Goal: Task Accomplishment & Management: Use online tool/utility

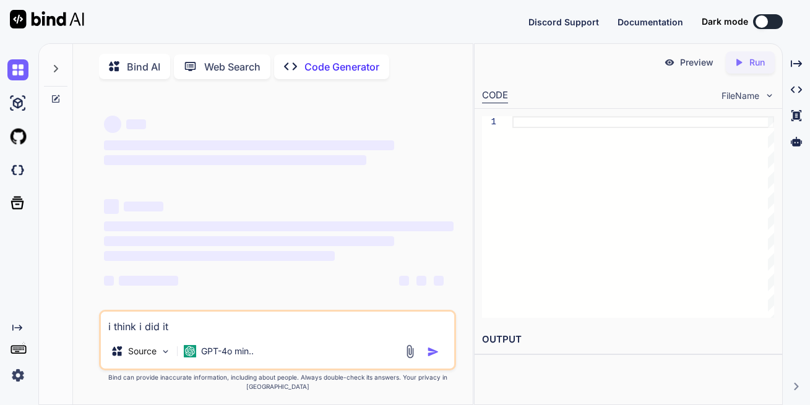
click at [62, 20] on img at bounding box center [47, 19] width 74 height 19
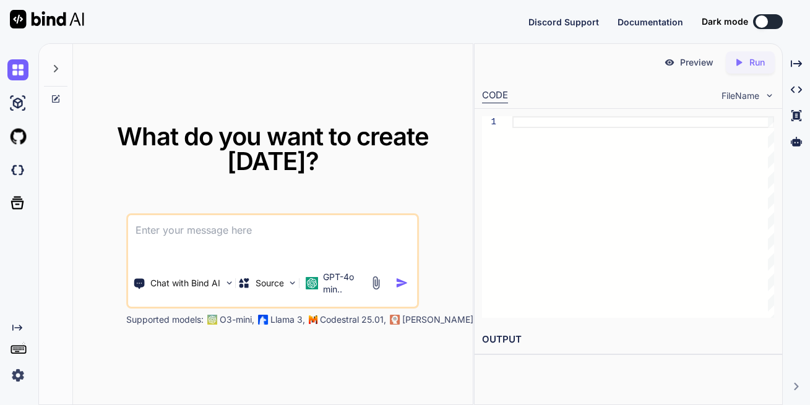
click at [22, 16] on img at bounding box center [47, 19] width 74 height 19
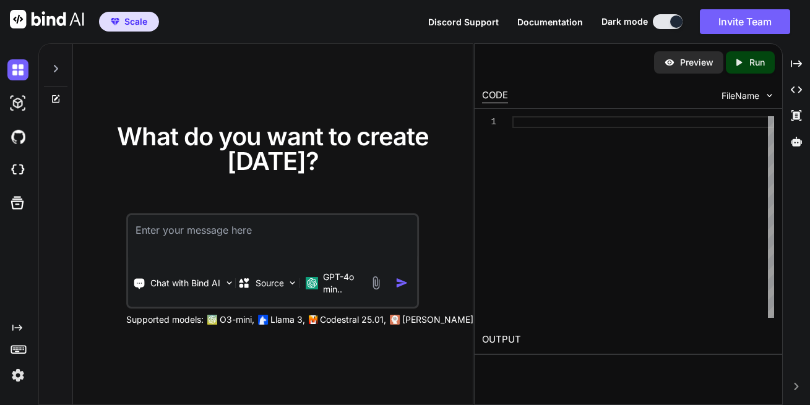
click at [22, 20] on img at bounding box center [47, 19] width 74 height 19
click at [111, 24] on img "button" at bounding box center [115, 21] width 9 height 7
click at [55, 30] on div at bounding box center [42, 21] width 84 height 43
click at [58, 16] on img at bounding box center [47, 19] width 74 height 19
click at [23, 371] on img at bounding box center [17, 375] width 21 height 21
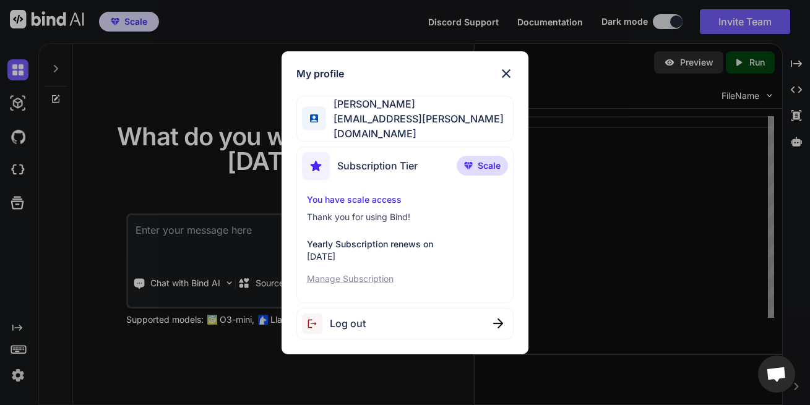
click at [504, 76] on img at bounding box center [506, 73] width 15 height 15
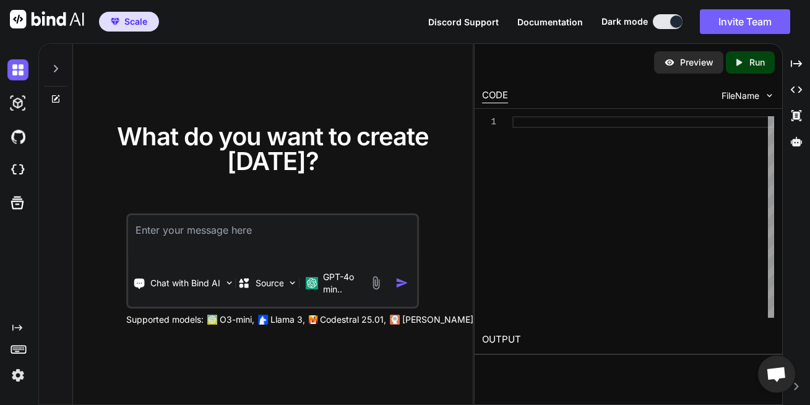
click at [290, 234] on textarea at bounding box center [272, 238] width 289 height 46
click at [26, 351] on icon at bounding box center [18, 348] width 17 height 17
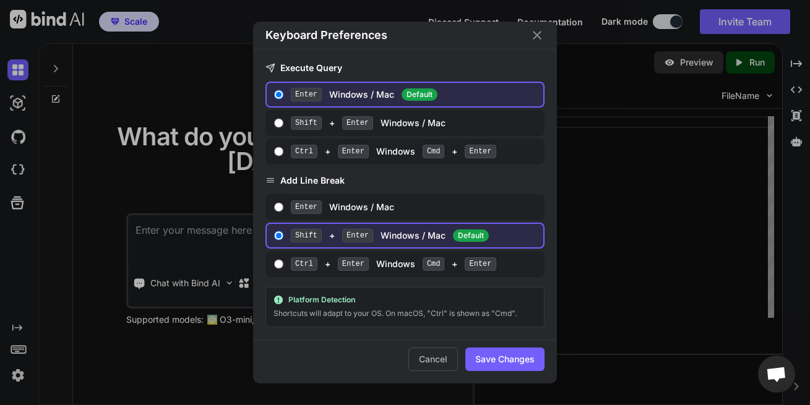
click at [546, 34] on div "Keyboard Preferences" at bounding box center [405, 36] width 304 height 28
click at [542, 33] on icon "Close" at bounding box center [537, 35] width 15 height 15
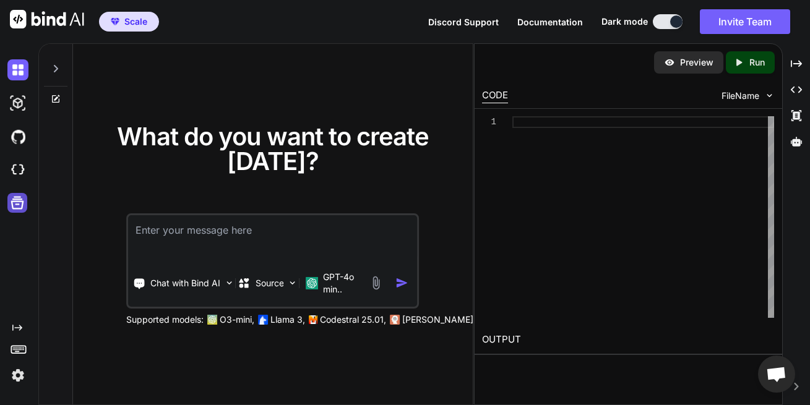
click at [18, 203] on icon at bounding box center [17, 202] width 17 height 17
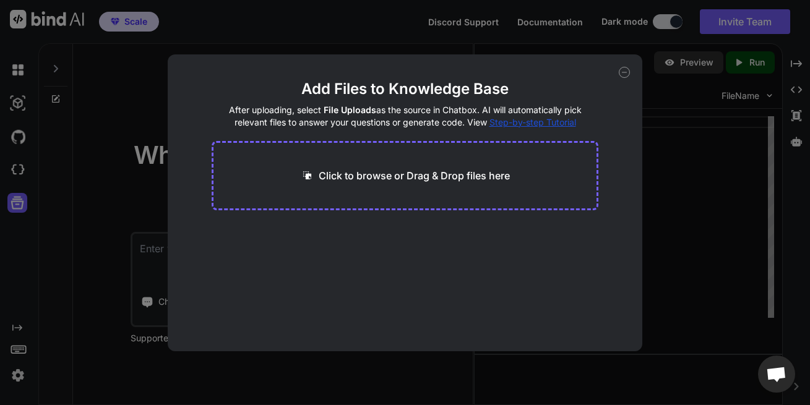
click at [22, 132] on div "Add Files to Knowledge Base After uploading, select File Uploads as the source …" at bounding box center [405, 202] width 810 height 405
type textarea "x"
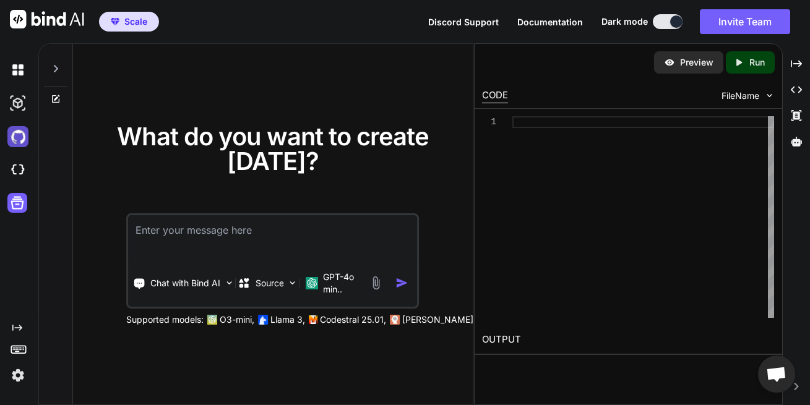
click at [20, 144] on img at bounding box center [17, 136] width 21 height 21
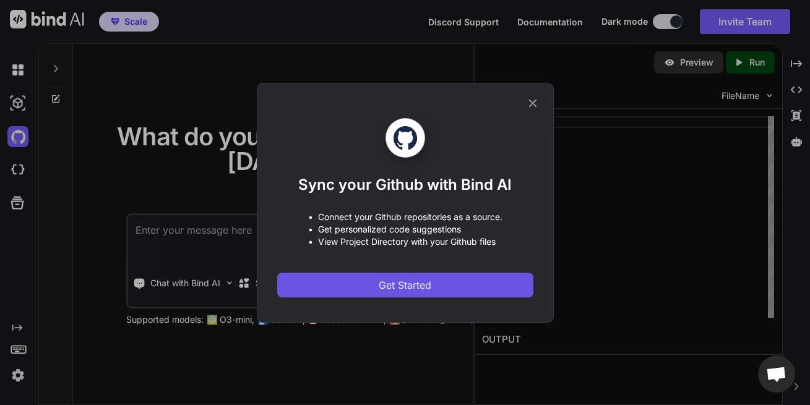
click at [387, 287] on span "Get Started" at bounding box center [405, 285] width 53 height 15
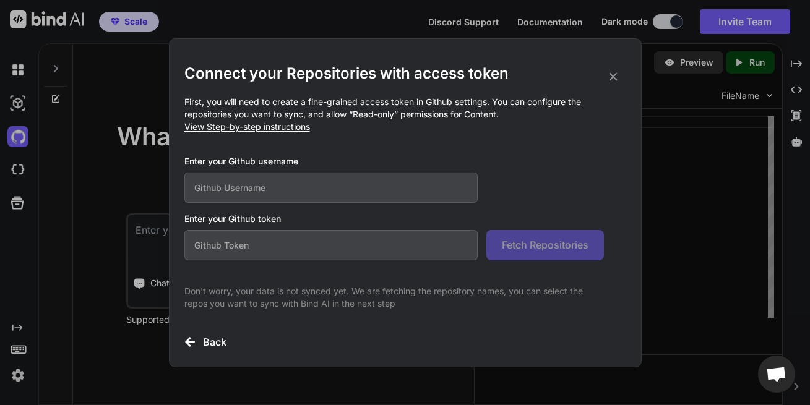
click at [338, 194] on input "text" at bounding box center [331, 188] width 294 height 30
type input "ifreedmen.networ"
click at [611, 77] on icon at bounding box center [613, 77] width 14 height 14
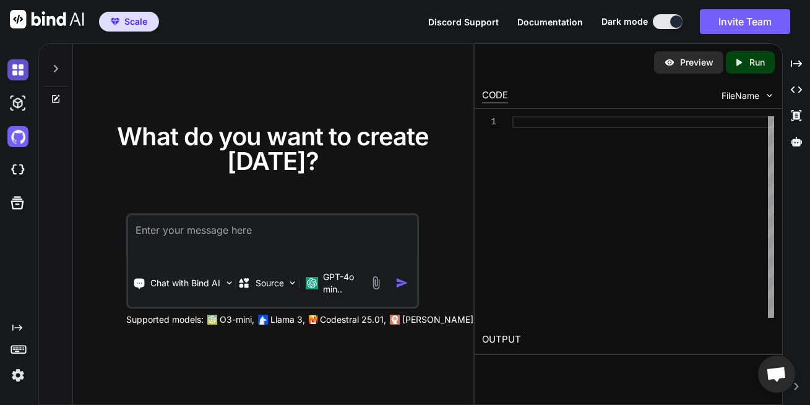
click at [22, 75] on img at bounding box center [17, 69] width 21 height 21
click at [22, 72] on img at bounding box center [17, 69] width 21 height 21
click at [22, 71] on img at bounding box center [17, 69] width 21 height 21
click at [22, 72] on img at bounding box center [17, 69] width 21 height 21
click at [22, 71] on img at bounding box center [17, 69] width 21 height 21
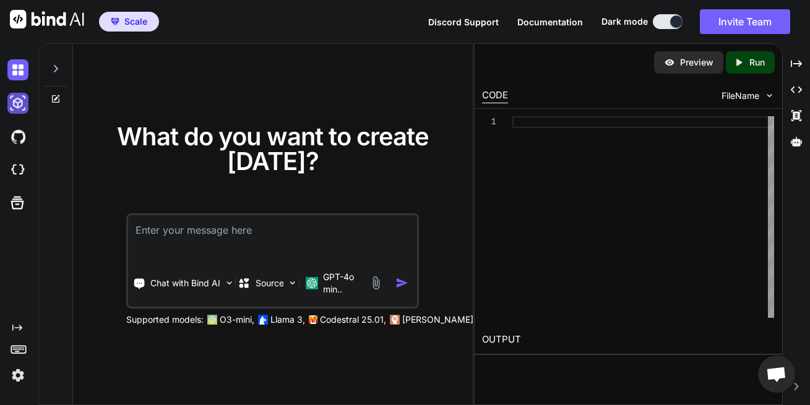
click at [17, 106] on img at bounding box center [17, 103] width 21 height 21
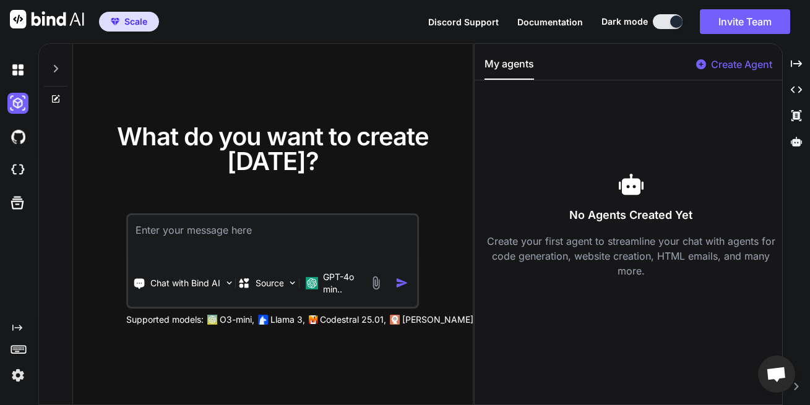
click at [20, 153] on div at bounding box center [20, 136] width 26 height 33
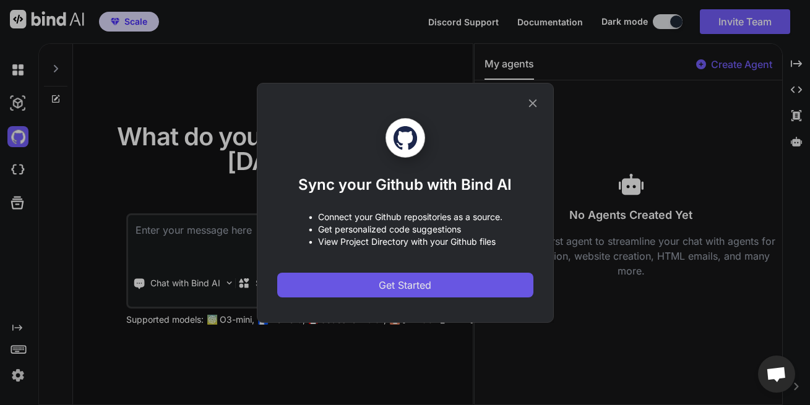
click at [439, 281] on button "Get Started" at bounding box center [405, 285] width 256 height 25
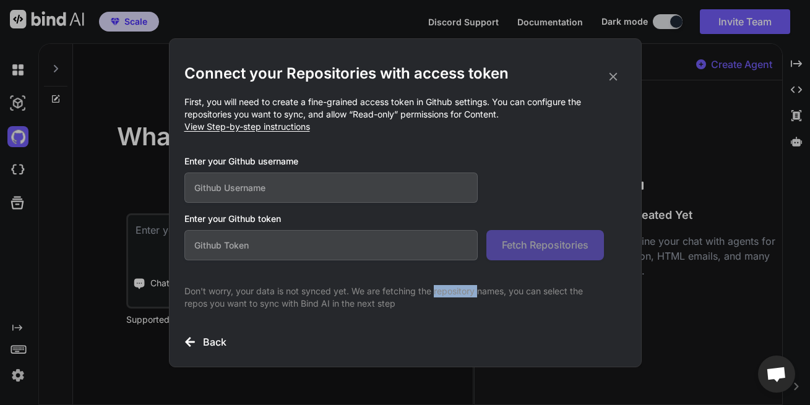
click at [439, 280] on div "Connect your Repositories with access token First, you will need to create a fi…" at bounding box center [405, 207] width 442 height 286
click at [611, 77] on icon at bounding box center [613, 77] width 14 height 14
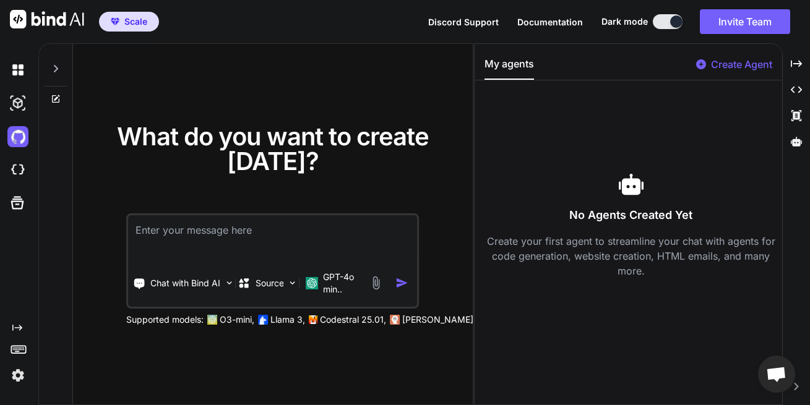
click at [205, 243] on textarea at bounding box center [272, 238] width 289 height 46
click at [162, 147] on span "What do you want to create [DATE]?" at bounding box center [273, 148] width 312 height 55
click at [23, 202] on icon at bounding box center [17, 203] width 13 height 13
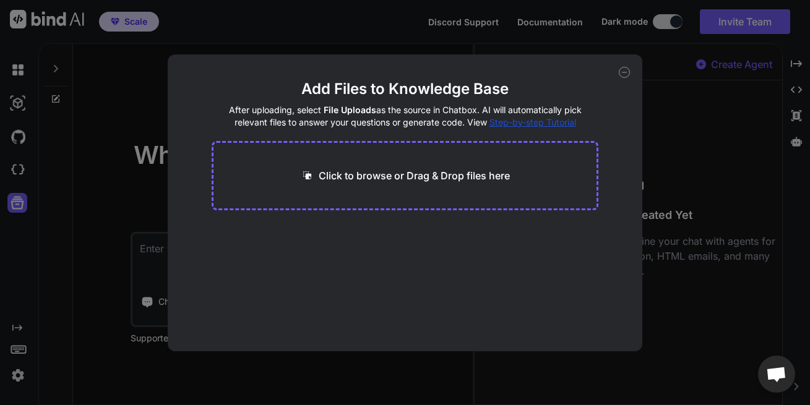
click at [29, 173] on div "Add Files to Knowledge Base After uploading, select File Uploads as the source …" at bounding box center [405, 202] width 810 height 405
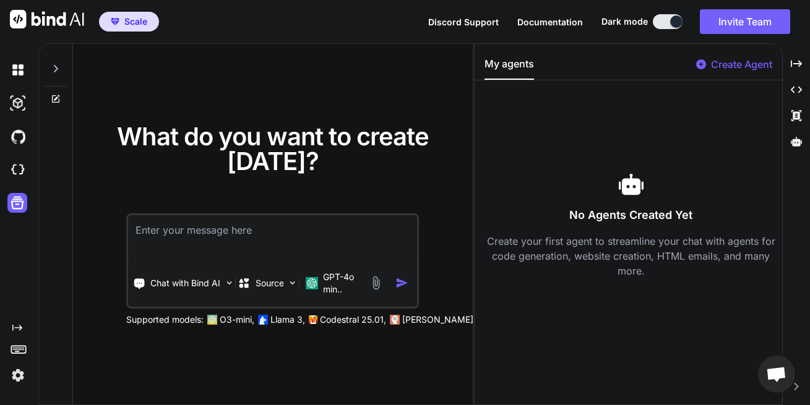
click at [24, 158] on div at bounding box center [20, 169] width 26 height 33
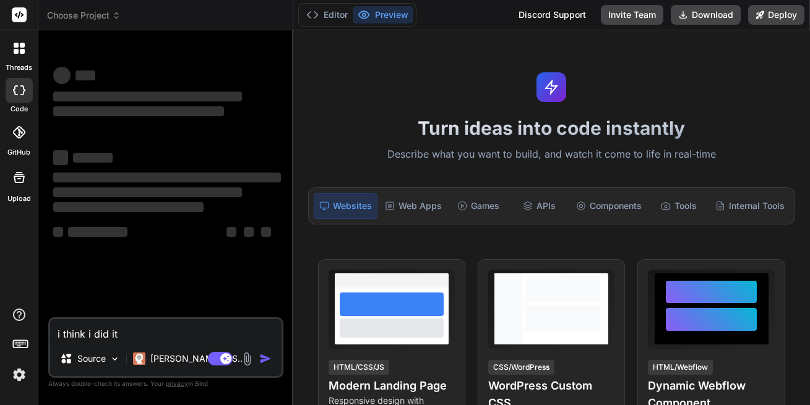
type textarea "x"
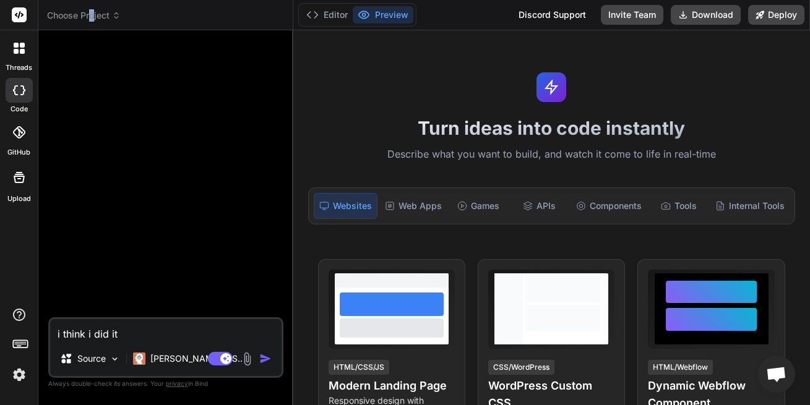
click at [93, 13] on span "Choose Project" at bounding box center [84, 15] width 74 height 12
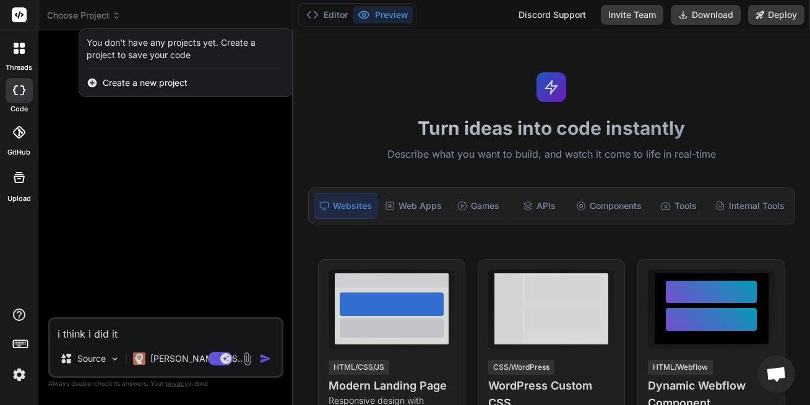
click at [130, 81] on span "Create a new project" at bounding box center [145, 83] width 85 height 12
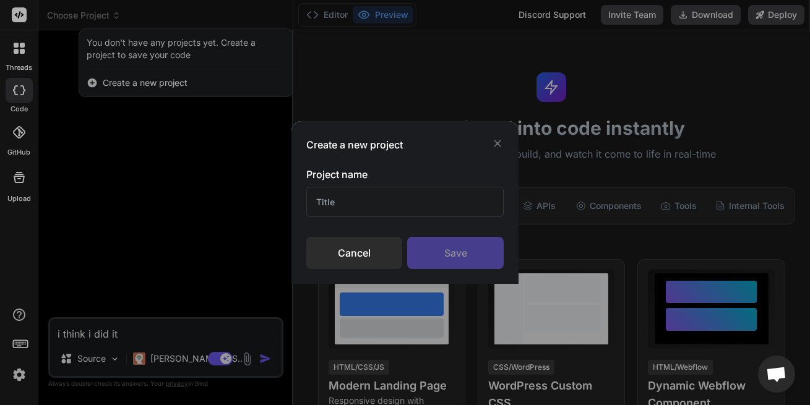
click at [335, 215] on input "text" at bounding box center [404, 202] width 197 height 30
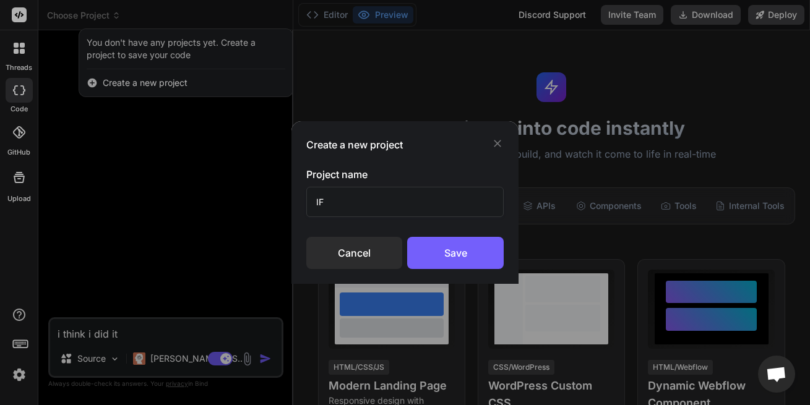
type input "I"
type input "iFreedmenCS"
click at [480, 256] on div "Save" at bounding box center [455, 253] width 96 height 32
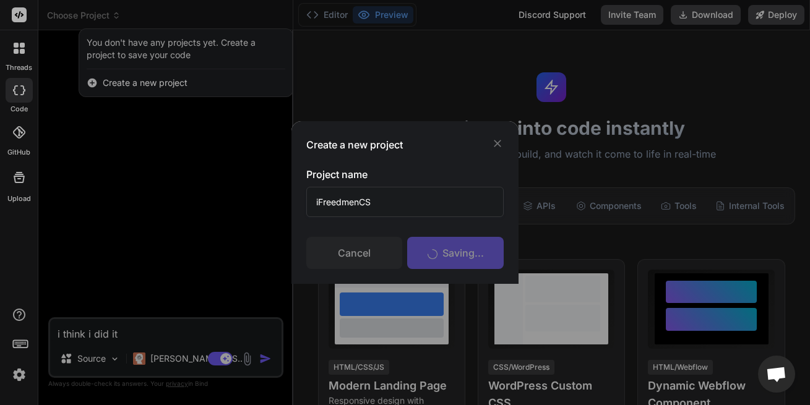
click at [477, 256] on div "Saving..." at bounding box center [455, 253] width 96 height 32
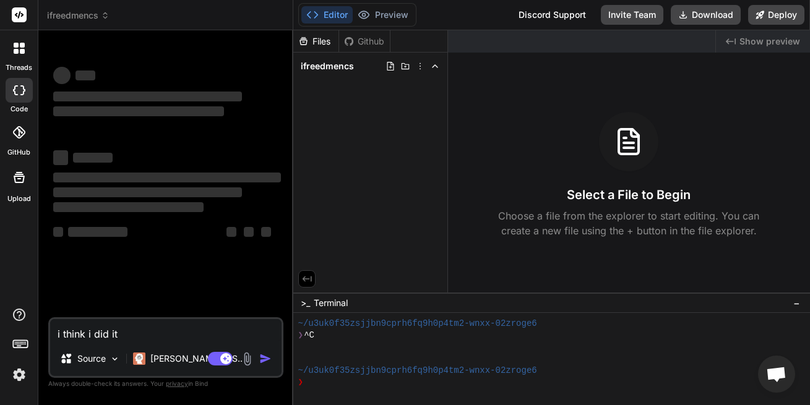
click at [70, 327] on textarea "i think i did it" at bounding box center [165, 330] width 231 height 22
click at [105, 332] on textarea "i think i did it" at bounding box center [165, 330] width 231 height 22
click at [167, 326] on textarea "i think i did it" at bounding box center [165, 330] width 231 height 22
click at [161, 327] on textarea "i think i did it" at bounding box center [165, 330] width 231 height 22
drag, startPoint x: 161, startPoint y: 327, endPoint x: -32, endPoint y: 345, distance: 193.8
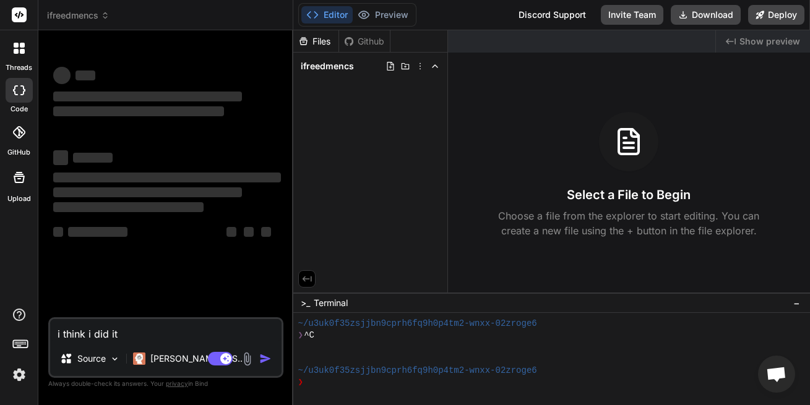
click at [50, 342] on textarea "i think i did it" at bounding box center [165, 330] width 231 height 22
type textarea "x"
type textarea "i"
type textarea "x"
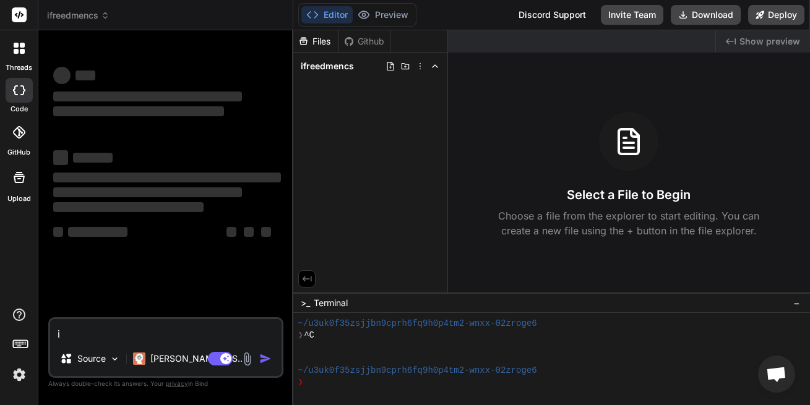
type textarea "i"
type textarea "x"
type textarea "i n"
type textarea "x"
type textarea "i ne"
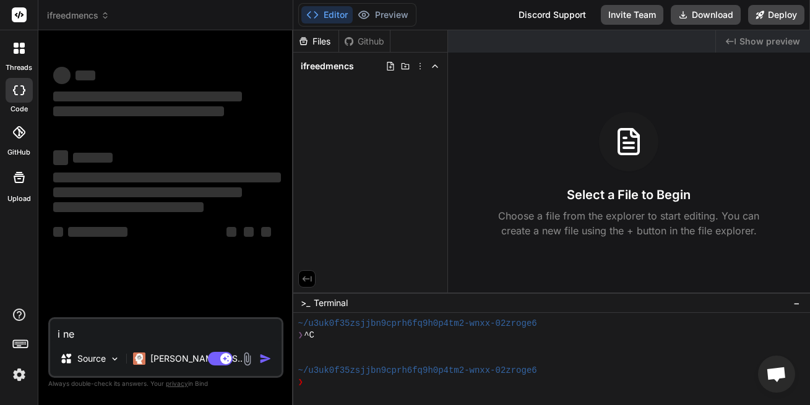
type textarea "x"
type textarea "i nee"
type textarea "x"
type textarea "i need"
type textarea "x"
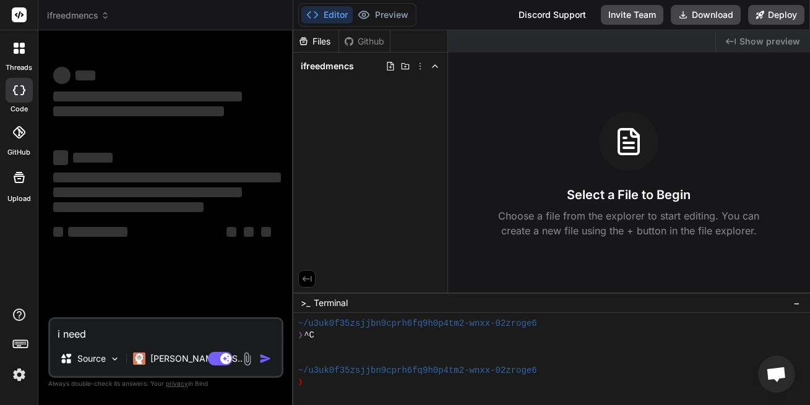
type textarea "i need"
type textarea "x"
type textarea "i need t"
type textarea "x"
type textarea "i need to"
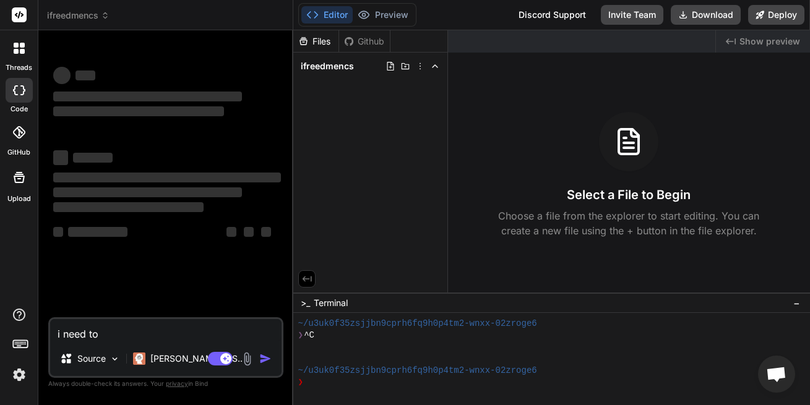
type textarea "x"
type textarea "i need to"
type textarea "x"
type textarea "i need to g"
type textarea "x"
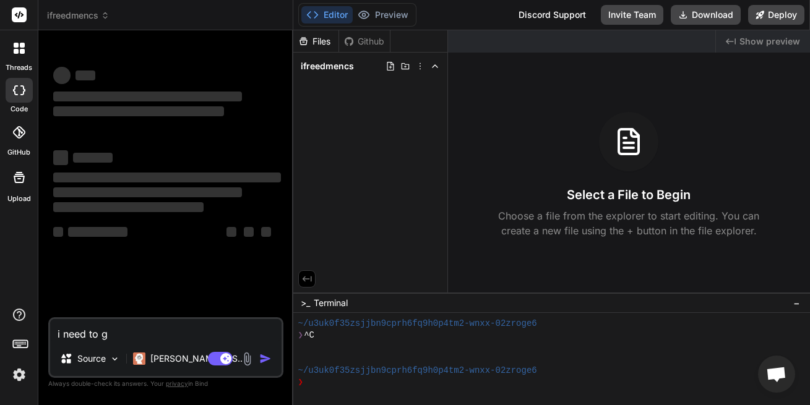
type textarea "i need to ge"
type textarea "x"
type textarea "i need to get"
type textarea "x"
type textarea "i need to get"
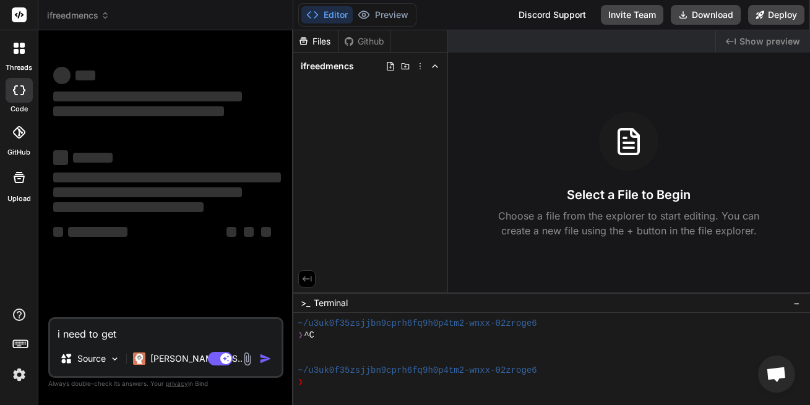
type textarea "x"
type textarea "i need to get y"
type textarea "x"
type textarea "i need to get yo"
type textarea "x"
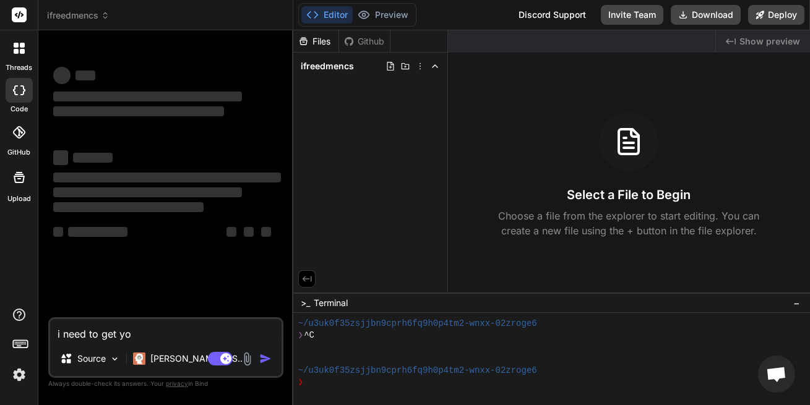
type textarea "i need to get you"
type textarea "x"
type textarea "i need to get you"
type textarea "x"
type textarea "i need to get you a"
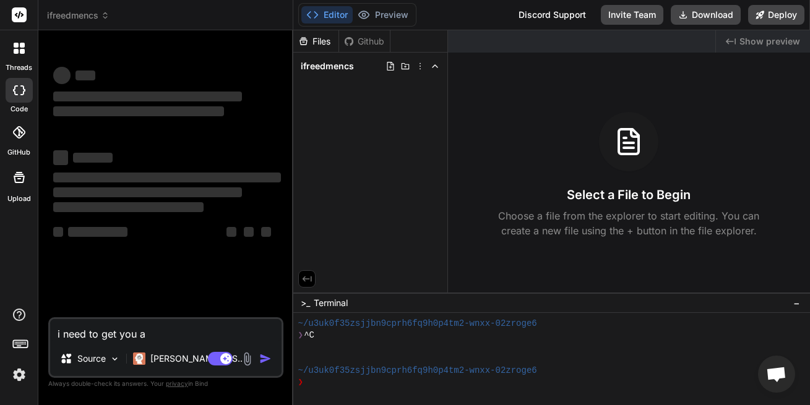
type textarea "x"
type textarea "i need to get you ab"
type textarea "x"
type textarea "i need to get you abr"
type textarea "x"
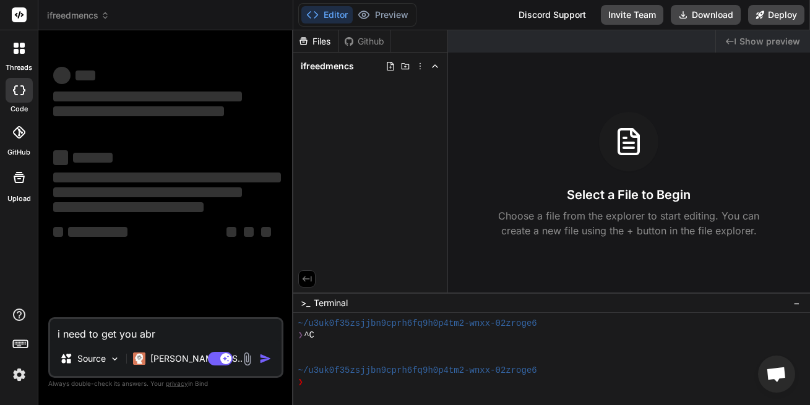
type textarea "i need to get you abre"
type textarea "x"
type textarea "i need to get you abres"
type textarea "x"
type textarea "i need to get you abrest"
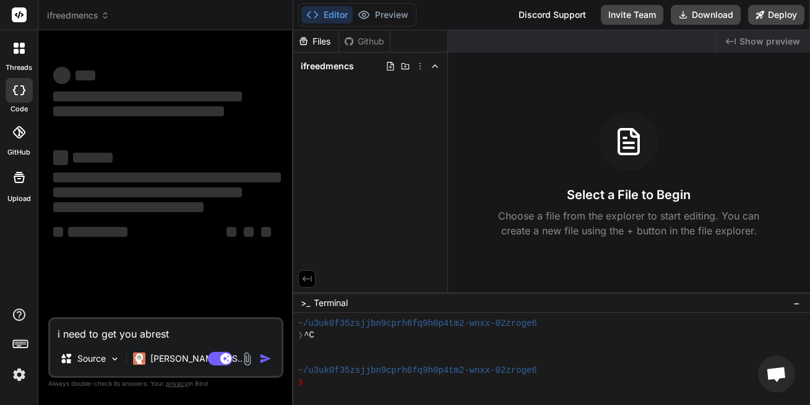
type textarea "x"
type textarea "i need to get you abrest"
type textarea "x"
type textarea "i need to get you abreast"
type textarea "x"
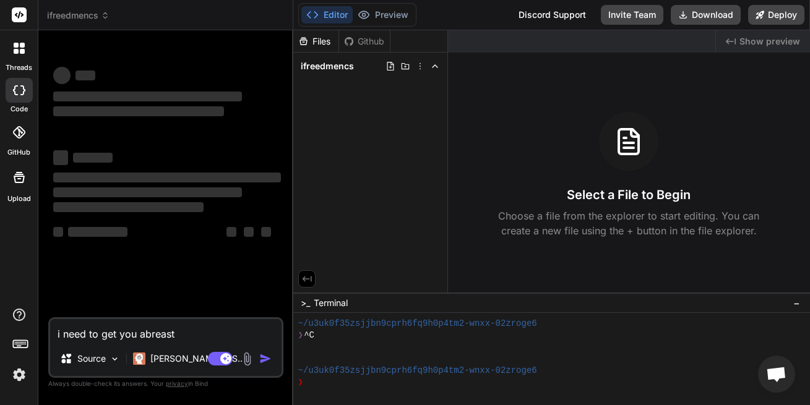
type textarea "i need to get you abreast"
type textarea "x"
type textarea "i need to get you abreast o"
type textarea "x"
type textarea "i need to get you abreast of"
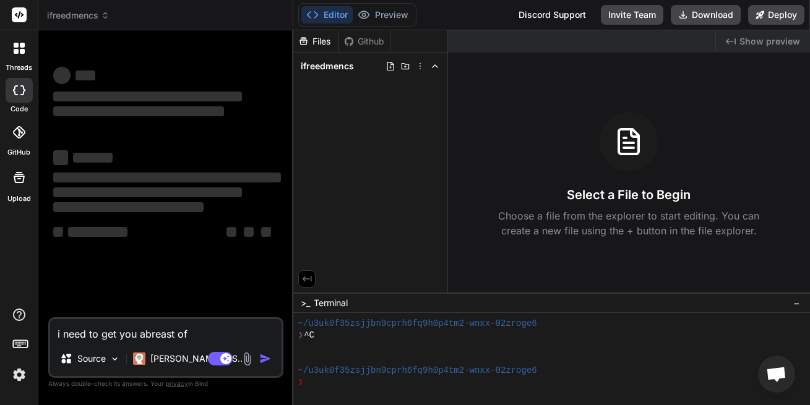
type textarea "x"
type textarea "i need to get you abreast of"
type textarea "x"
type textarea "i need to get you abreast of w"
type textarea "x"
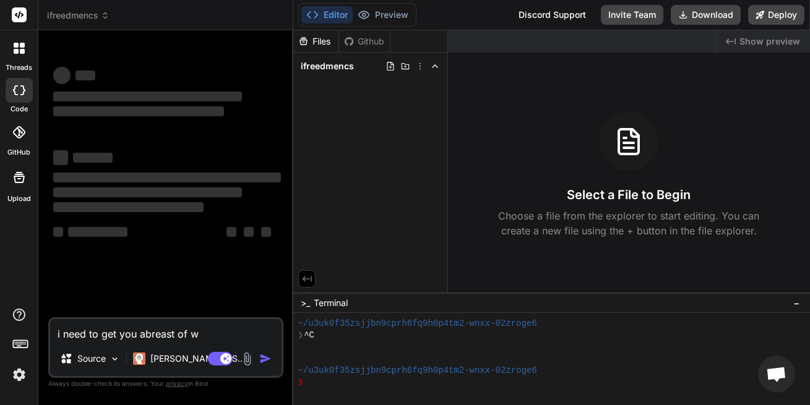
type textarea "i need to get you abreast of wh"
type textarea "x"
type textarea "i need to get you abreast of wha"
type textarea "x"
type textarea "i need to get you abreast of what"
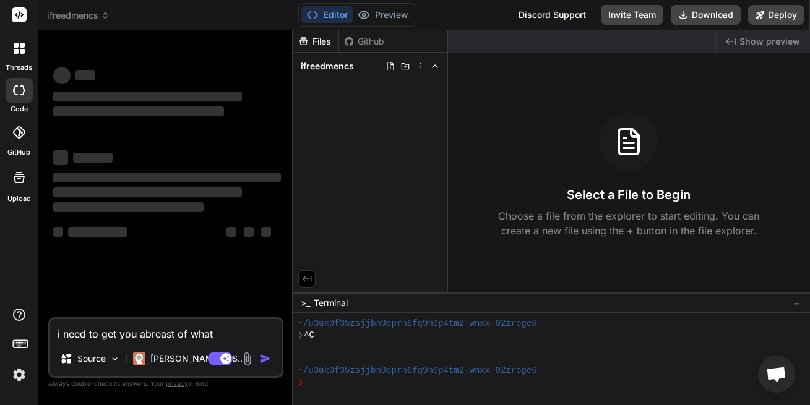
type textarea "x"
type textarea "i need to get you abreast of whats"
type textarea "x"
type textarea "i need to get you abreast of whats"
type textarea "x"
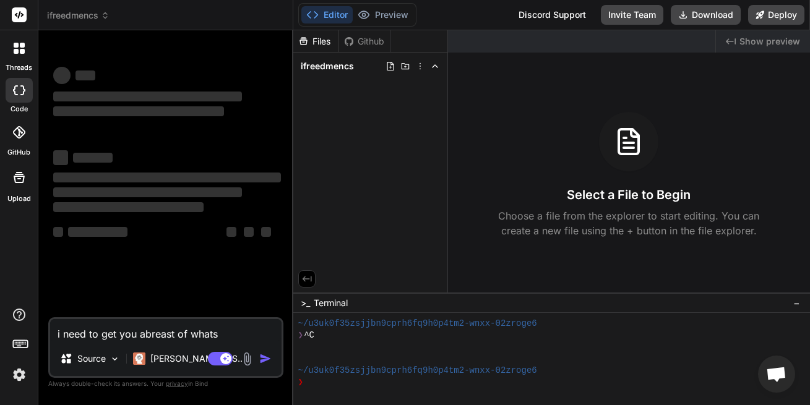
type textarea "i need to get you abreast of whats g"
type textarea "x"
type textarea "i need to get you abreast of whats go"
type textarea "x"
type textarea "i need to get you abreast of whats goi"
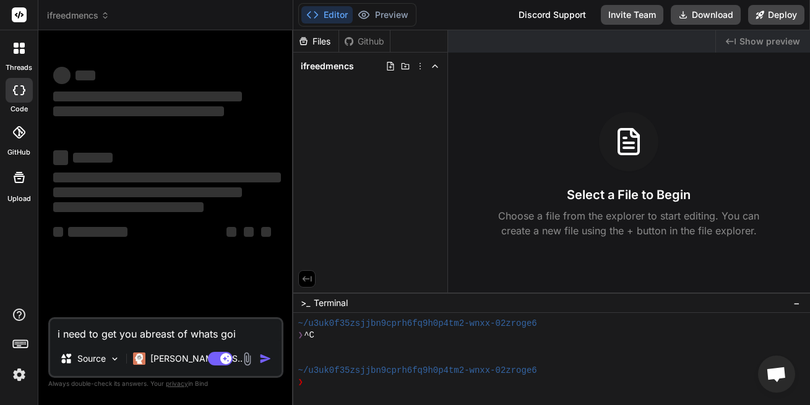
type textarea "x"
type textarea "i need to get you abreast of whats goin"
type textarea "x"
type textarea "i need to get you abreast of whats going"
type textarea "x"
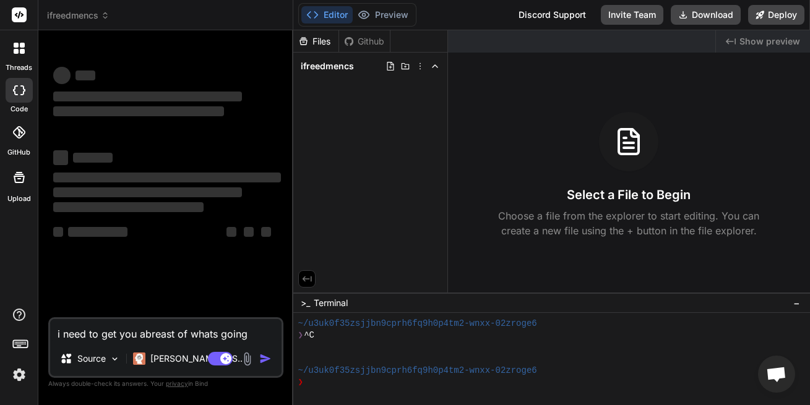
type textarea "i need to get you abreast of whats going"
type textarea "x"
type textarea "i need to get you abreast of whats going o"
type textarea "x"
type textarea "i need to get you abreast of whats going on"
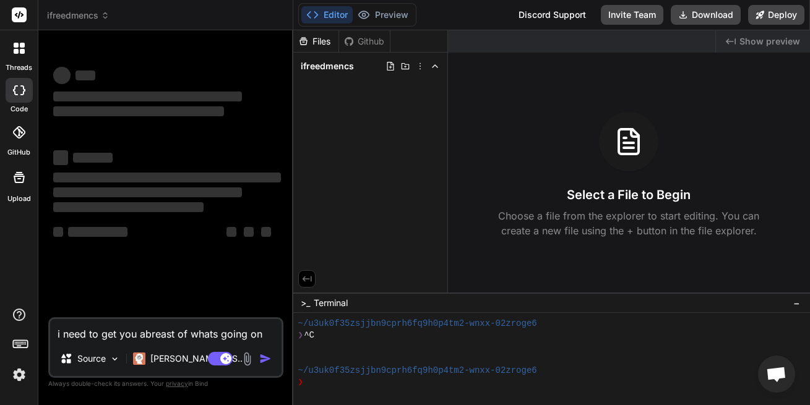
type textarea "x"
type textarea "i need to get you abreast of whats going on"
type textarea "x"
type textarea "i need to get you abreast of whats going on s"
type textarea "x"
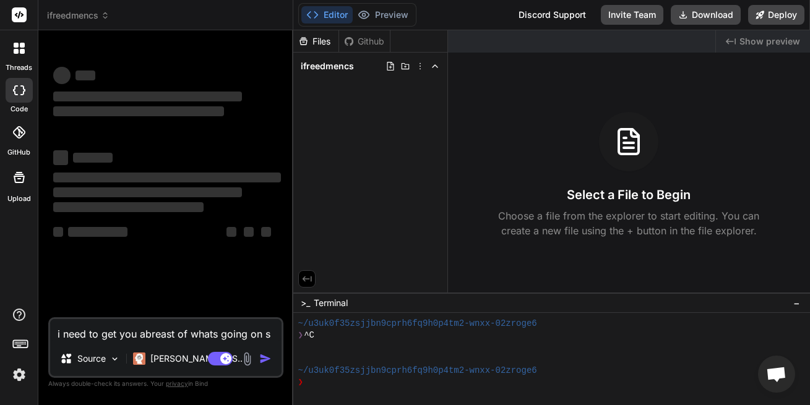
type textarea "i need to get you abreast of whats going on so"
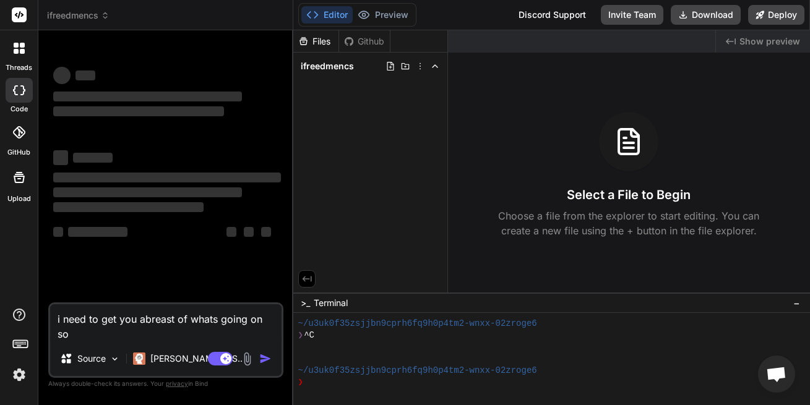
type textarea "x"
type textarea "i need to get you abreast of whats going on so"
type textarea "x"
type textarea "i need to get you abreast of whats going on so t"
type textarea "x"
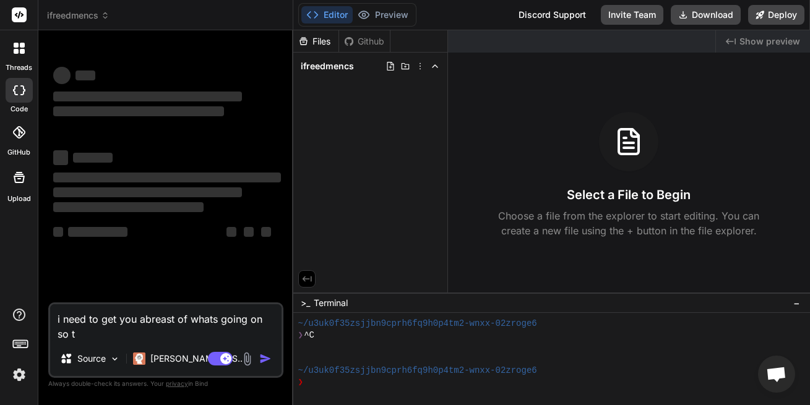
type textarea "i need to get you abreast of whats going on so th"
type textarea "x"
type textarea "i need to get you abreast of whats going on so tha"
type textarea "x"
type textarea "i need to get you abreast of whats going on so that"
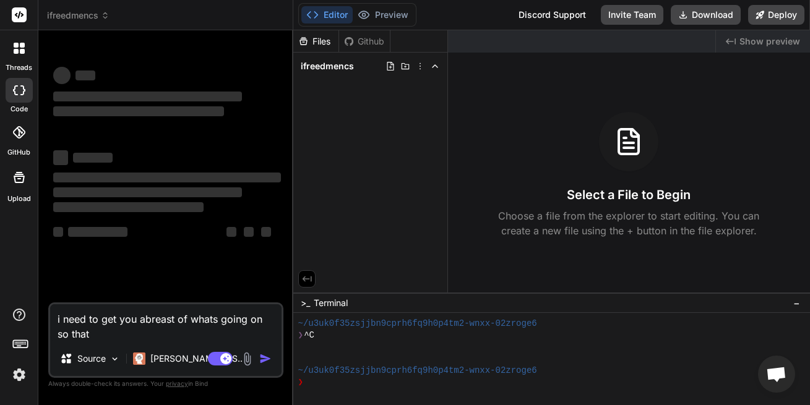
type textarea "x"
type textarea "i need to get you abreast of whats going on so that"
type textarea "x"
type textarea "i need to get you abreast of whats going on so that y"
type textarea "x"
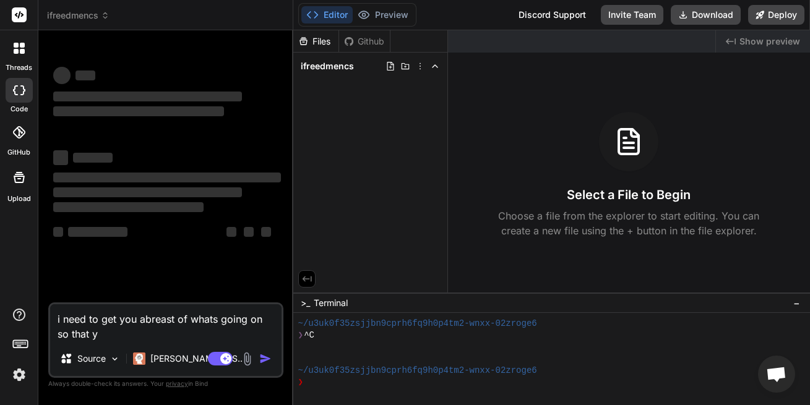
type textarea "i need to get you abreast of whats going on so that yo"
type textarea "x"
type textarea "i need to get you abreast of whats going on so that you"
type textarea "x"
type textarea "i need to get you abreast of whats going on so that you"
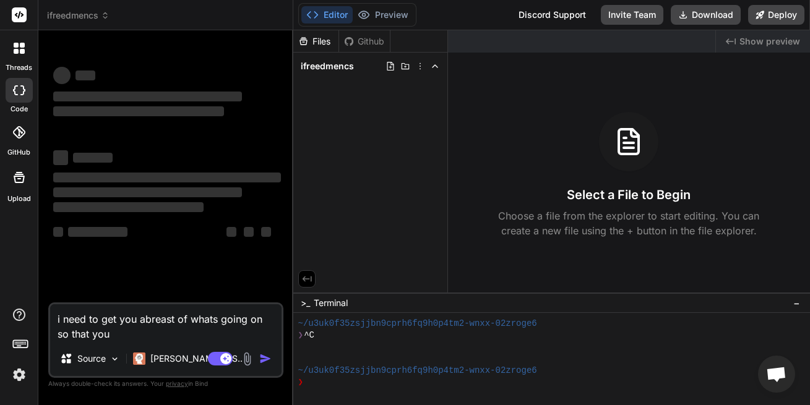
type textarea "x"
type textarea "i need to get you abreast of whats going on so that you c"
type textarea "x"
type textarea "i need to get you abreast of whats going on so that you ca"
type textarea "x"
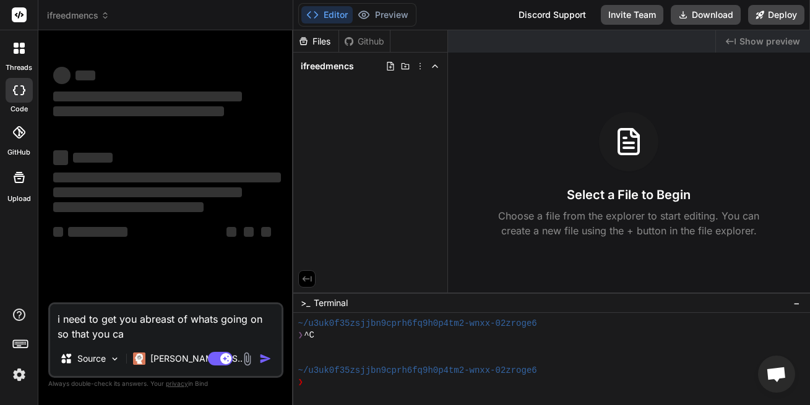
type textarea "i need to get you abreast of whats going on so that you can"
type textarea "x"
type textarea "i need to get you abreast of whats going on so that you can"
type textarea "x"
type textarea "i need to get you abreast of whats going on so that you can o"
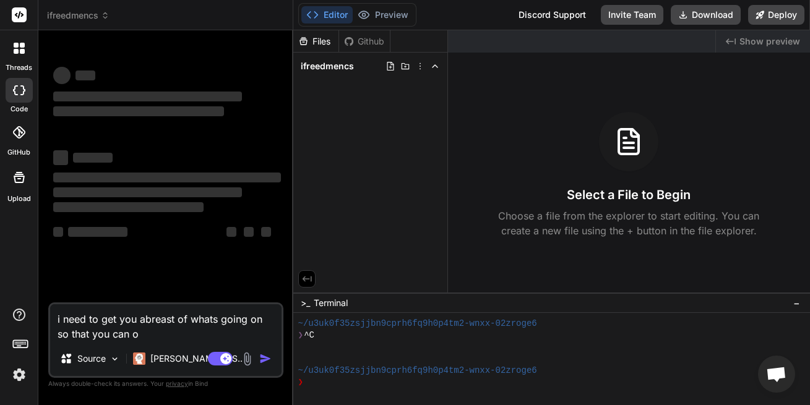
type textarea "x"
type textarea "i need to get you abreast of whats going on so that you can on"
type textarea "x"
type textarea "i need to get you abreast of whats going on so that you can one"
type textarea "x"
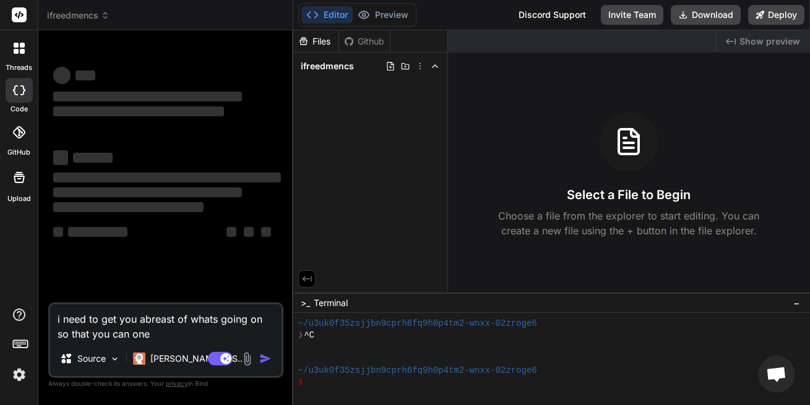
type textarea "i need to get you abreast of whats going on so that you can one"
type textarea "x"
type textarea "i need to get you abreast of whats going on so that you can one d"
type textarea "x"
type textarea "i need to get you abreast of whats going on so that you can one da"
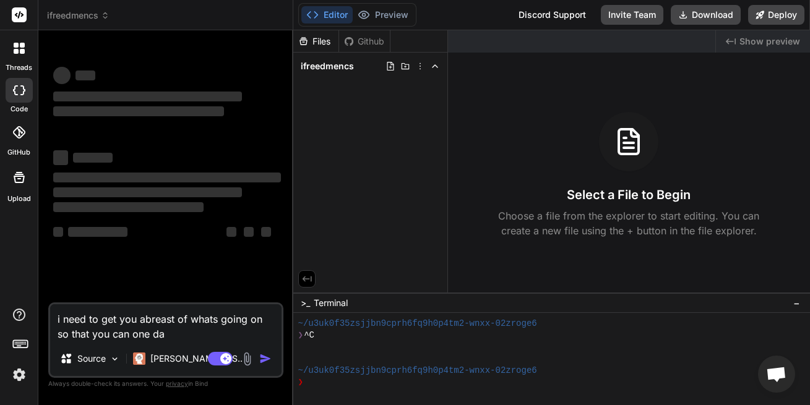
type textarea "x"
type textarea "i need to get you abreast of whats going on so that you can one day"
type textarea "x"
type textarea "i need to get you abreast of whats going on so that you can one day"
type textarea "x"
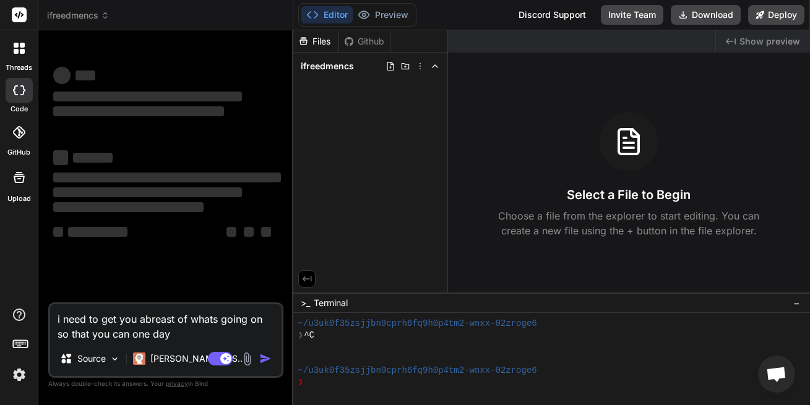
type textarea "i need to get you abreast of whats going on so that you can one day h"
type textarea "x"
type textarea "i need to get you abreast of whats going on so that you can one day he"
type textarea "x"
type textarea "i need to get you abreast of whats going on so that you can one day hel"
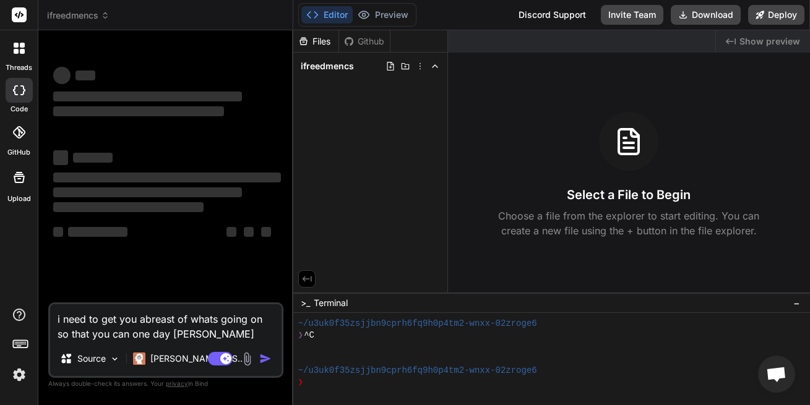
type textarea "x"
type textarea "i need to get you abreast of whats going on so that you can one day help"
type textarea "x"
type textarea "i need to get you abreast of whats going on so that you can one day help."
type textarea "x"
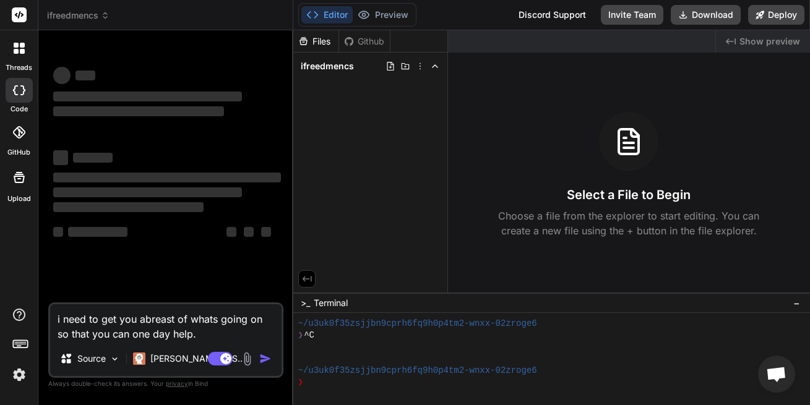
type textarea "i need to get you abreast of whats going on so that you can one day help ."
type textarea "x"
type textarea "i need to get you abreast of whats going on so that you can one day help m."
type textarea "x"
type textarea "i need to get you abreast of whats going on so that you can one day help me."
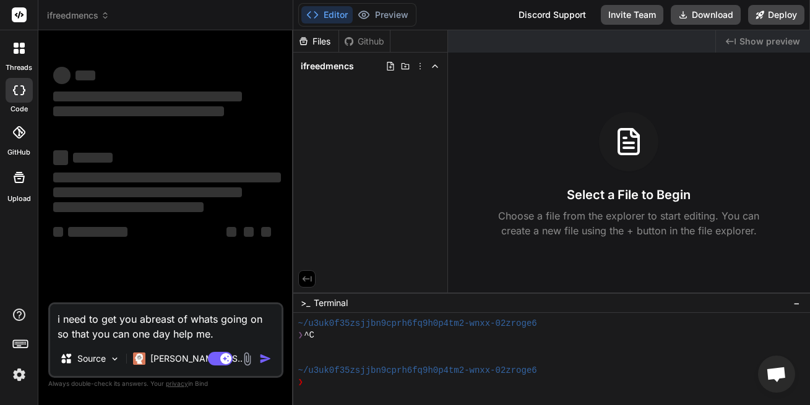
type textarea "x"
type textarea "i need to get you abreast of whats going on so that you can one day help me ."
type textarea "x"
type textarea "i need to get you abreast of whats going on so that you can one day help me c."
type textarea "x"
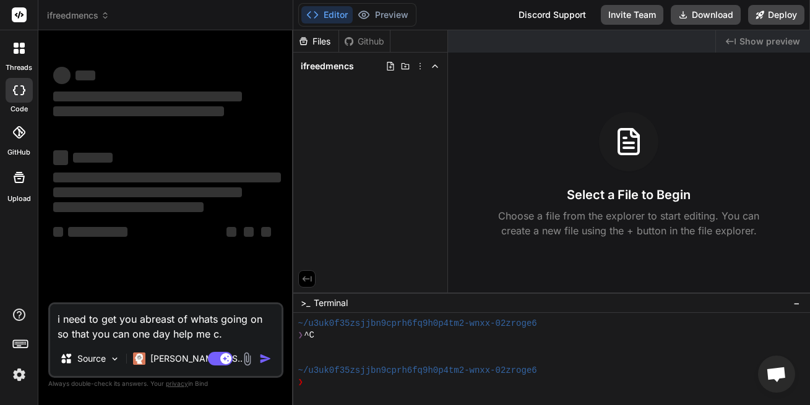
type textarea "i need to get you abreast of whats going on so that you can one day help me cr."
type textarea "x"
type textarea "i need to get you abreast of whats going on so that you can one day help me cre."
type textarea "x"
type textarea "i need to get you abreast of whats going on so that you can one day help me cre…"
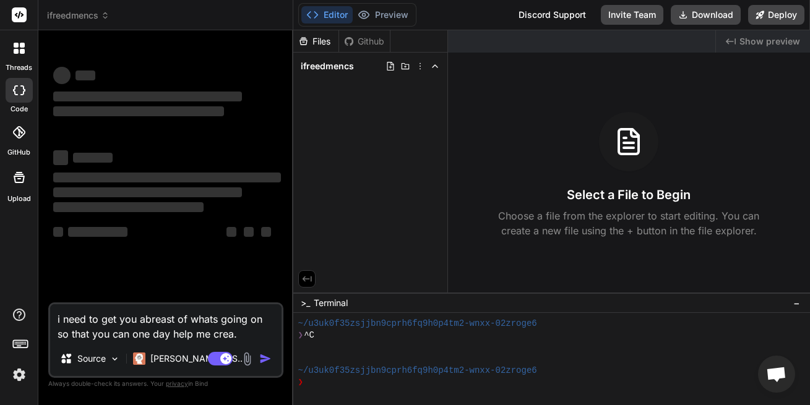
type textarea "x"
type textarea "i need to get you abreast of whats going on so that you can one day help me cre…"
type textarea "x"
type textarea "i need to get you abreast of whats going on so that you can one day help me cre…"
type textarea "x"
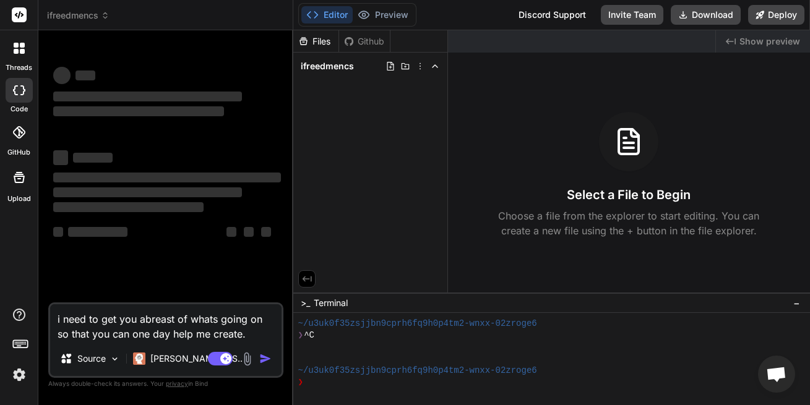
type textarea "i need to get you abreast of whats going on so that you can one day help me cre…"
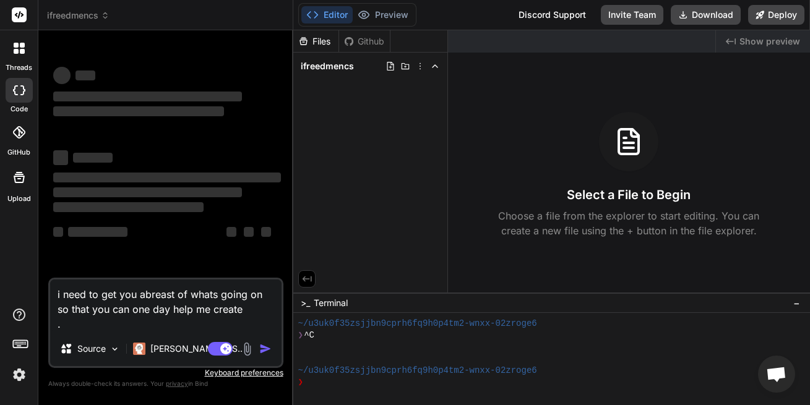
type textarea "x"
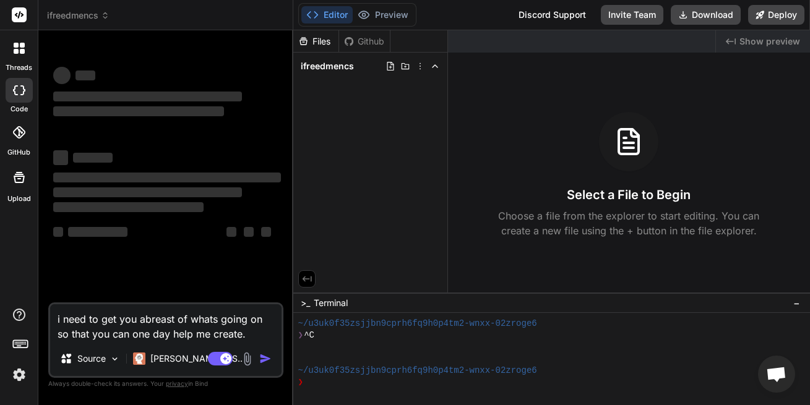
type textarea "i need to get you abreast of whats going on so that you can one day help me cre…"
drag, startPoint x: 251, startPoint y: 342, endPoint x: 239, endPoint y: 330, distance: 16.6
click at [242, 332] on div "i need to get you abreast of whats going on so that you can one day help me cre…" at bounding box center [165, 340] width 235 height 75
click at [239, 330] on textarea "i need to get you abreast of whats going on so that you can one day help me cre…" at bounding box center [165, 322] width 231 height 37
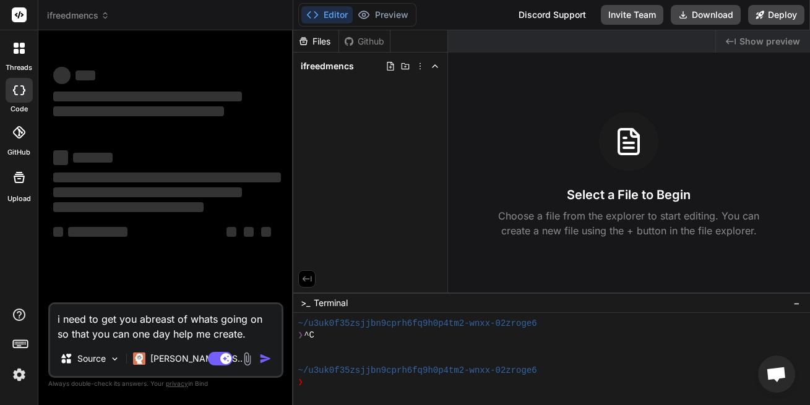
click at [210, 333] on textarea "i need to get you abreast of whats going on so that you can one day help me cre…" at bounding box center [165, 322] width 231 height 37
type textarea "x"
type textarea "i need to get you abreast of whats going on so that you can one day help me cre…"
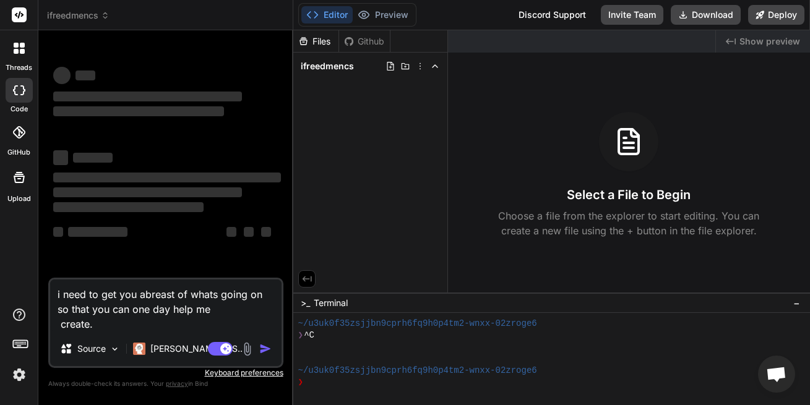
type textarea "x"
type textarea "i need to get you abreast of whats going on so that you can one day help me cre…"
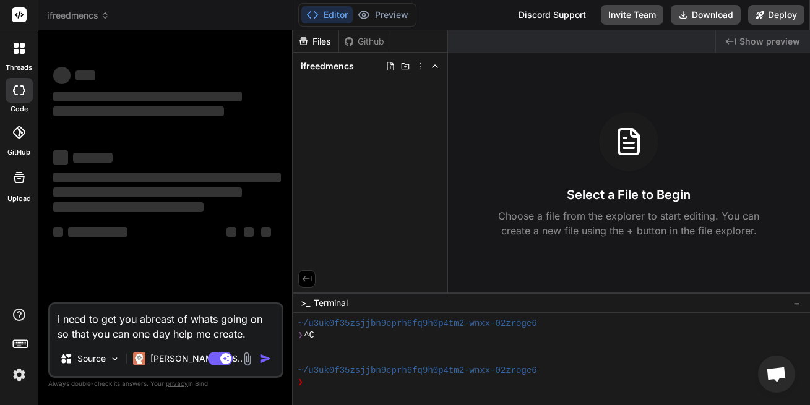
type textarea "x"
type textarea "i need to get you abreast of whats going on so that you can one day help m crea…"
type textarea "x"
type textarea "i need to get you abreast of whats going on so that you can one day help me cre…"
click at [221, 329] on textarea "i need to get you abreast of whats going on so that you can one day help me cre…" at bounding box center [165, 322] width 231 height 37
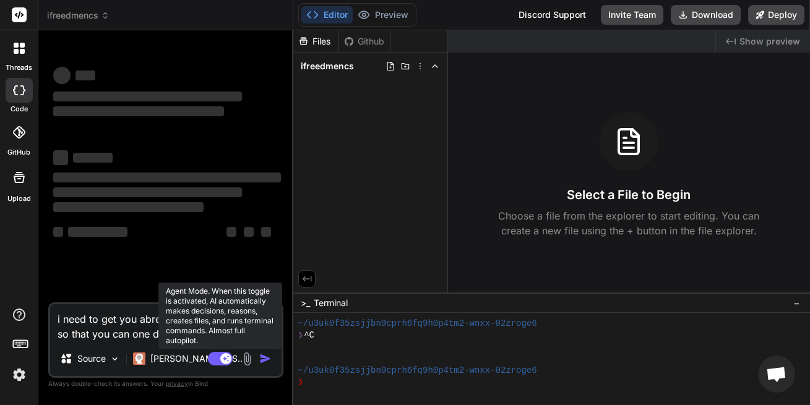
click at [225, 356] on rect at bounding box center [225, 358] width 11 height 11
click at [225, 356] on rect at bounding box center [220, 359] width 25 height 14
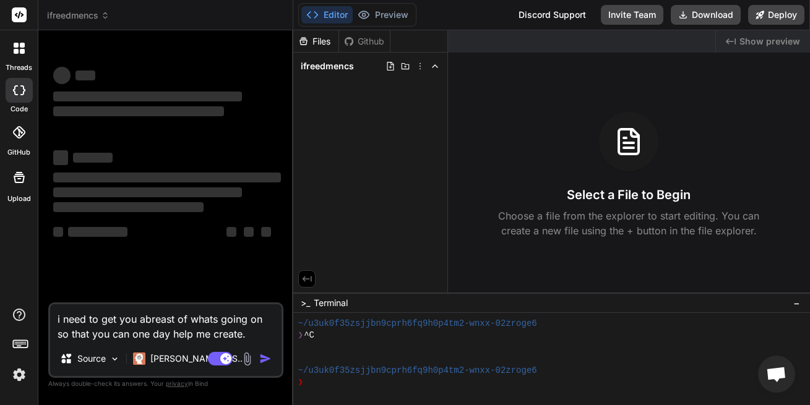
click at [144, 333] on textarea "i need to get you abreast of whats going on so that you can one day help me cre…" at bounding box center [165, 322] width 231 height 37
click at [147, 333] on textarea "i need to get you abreast of whats going on so that you can one day help me cre…" at bounding box center [165, 322] width 231 height 37
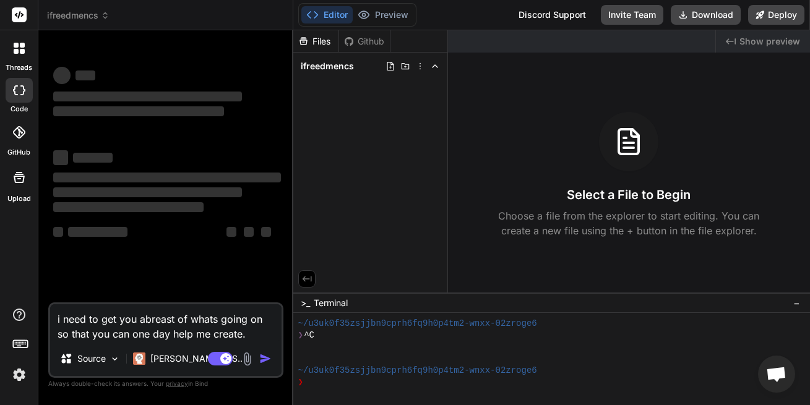
click at [147, 333] on textarea "i need to get you abreast of whats going on so that you can one day help me cre…" at bounding box center [165, 322] width 231 height 37
click at [149, 331] on textarea "i need to get you abreast of whats going on so that you can one day help me cre…" at bounding box center [165, 322] width 231 height 37
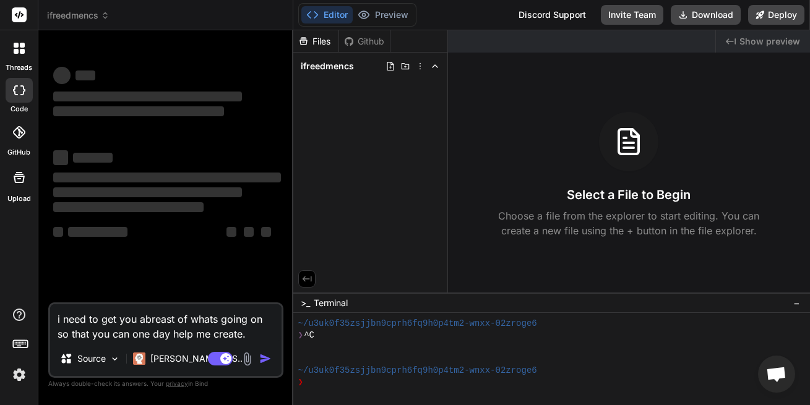
click at [149, 331] on textarea "i need to get you abreast of whats going on so that you can one day help me cre…" at bounding box center [165, 322] width 231 height 37
type textarea "x"
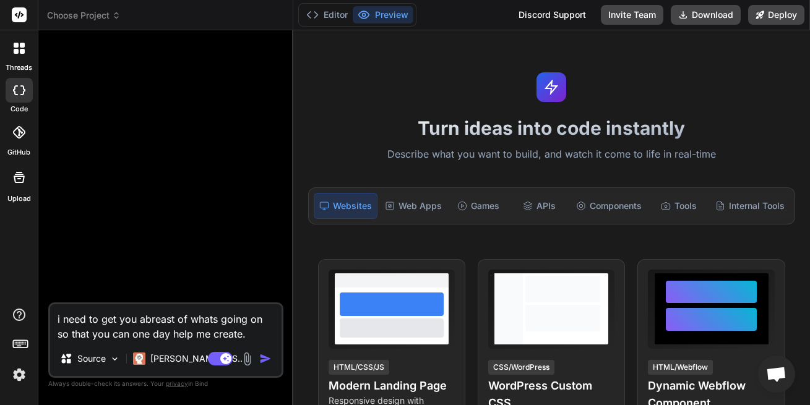
click at [174, 331] on textarea "i need to get you abreast of whats going on so that you can one day help me cre…" at bounding box center [165, 322] width 231 height 37
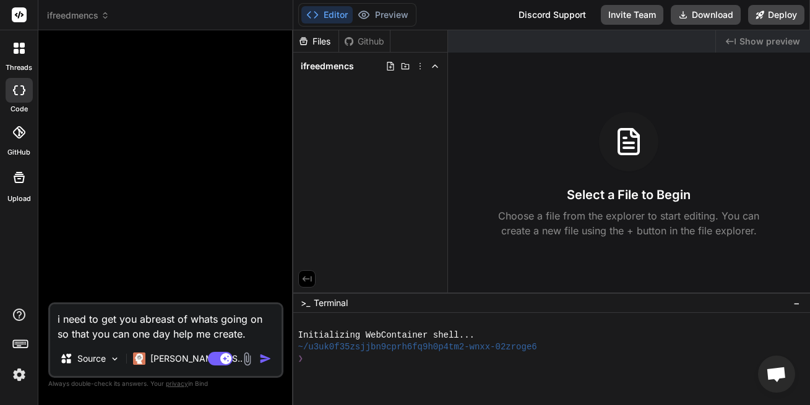
type textarea "x"
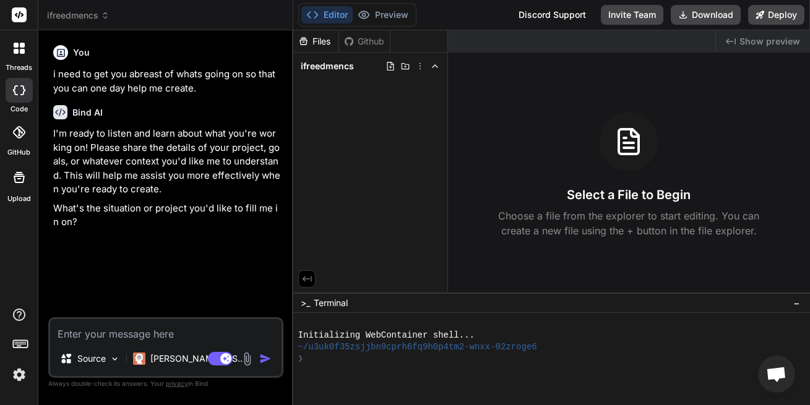
type textarea "x"
